Goal: Transaction & Acquisition: Book appointment/travel/reservation

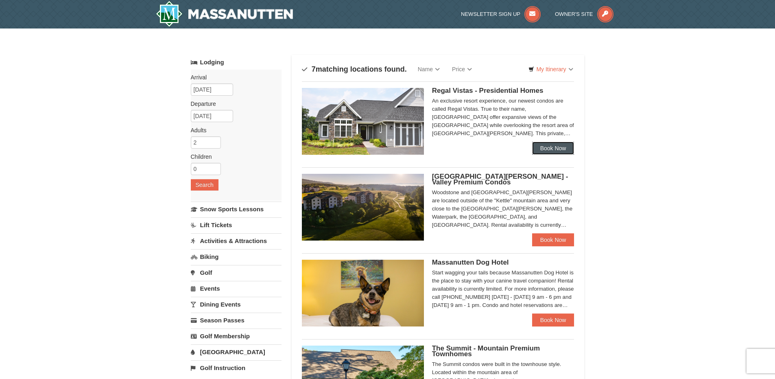
click at [552, 145] on link "Book Now" at bounding box center [553, 148] width 42 height 13
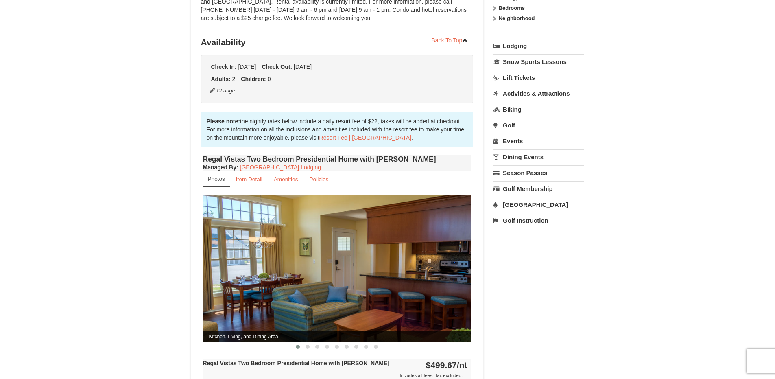
scroll to position [41, 0]
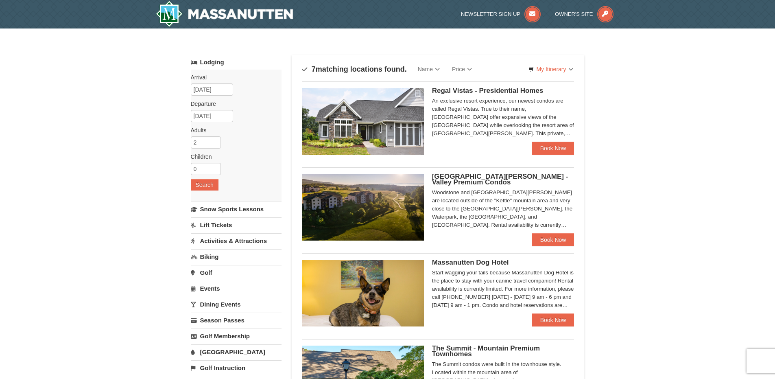
click at [470, 347] on span "The Summit - Mountain Premium Townhomes" at bounding box center [486, 350] width 108 height 13
